Goal: Information Seeking & Learning: Learn about a topic

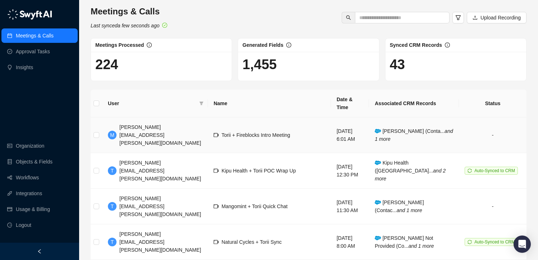
click at [385, 128] on span "[PERSON_NAME] (Conta... and 1 more" at bounding box center [414, 135] width 78 height 14
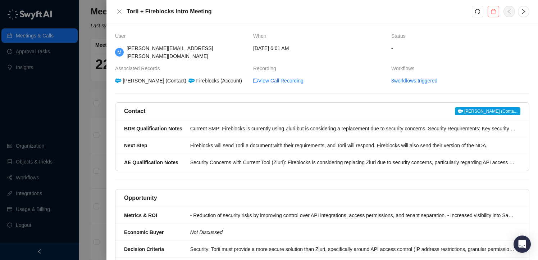
click at [479, 107] on span "[PERSON_NAME] (Conta..." at bounding box center [487, 111] width 65 height 8
click at [94, 105] on div at bounding box center [269, 130] width 538 height 260
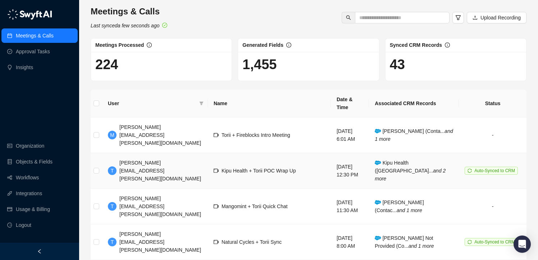
click at [257, 168] on span "Kipu Health + Torii POC Wrap Up" at bounding box center [259, 171] width 74 height 6
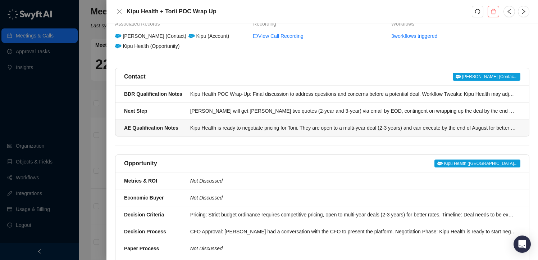
scroll to position [22, 0]
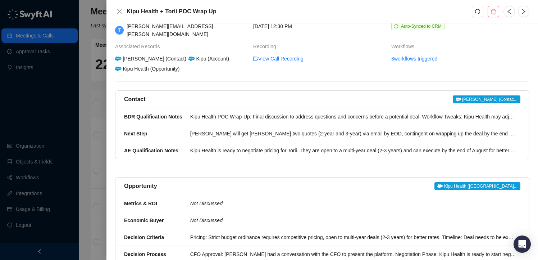
click at [479, 95] on span "[PERSON_NAME] (Contac..." at bounding box center [487, 99] width 68 height 8
click at [489, 182] on span "Kipu Health ([GEOGRAPHIC_DATA]..." at bounding box center [478, 186] width 86 height 8
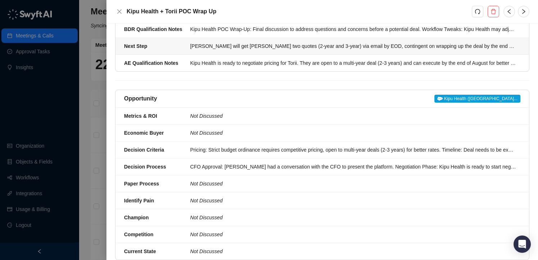
scroll to position [113, 0]
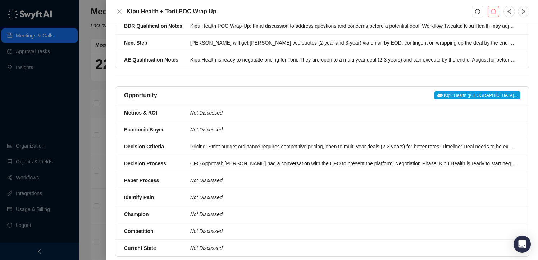
click at [99, 103] on div at bounding box center [269, 130] width 538 height 260
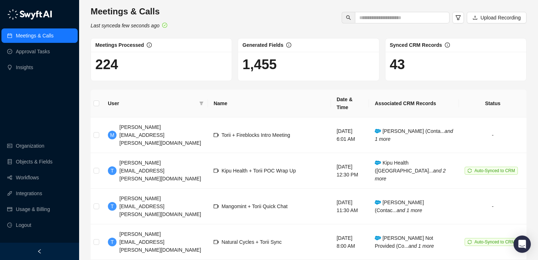
click at [85, 73] on div "Meetings & Calls Last synced a few seconds ago Upload Recording Meetings Proces…" at bounding box center [308, 251] width 459 height 502
click at [85, 48] on div "Meetings & Calls Last synced a few seconds ago Upload Recording Meetings Proces…" at bounding box center [308, 251] width 459 height 502
click at [198, 4] on div "Meetings & Calls Last synced a few seconds ago Upload Recording Meetings Proces…" at bounding box center [308, 251] width 459 height 502
